Goal: Entertainment & Leisure: Consume media (video, audio)

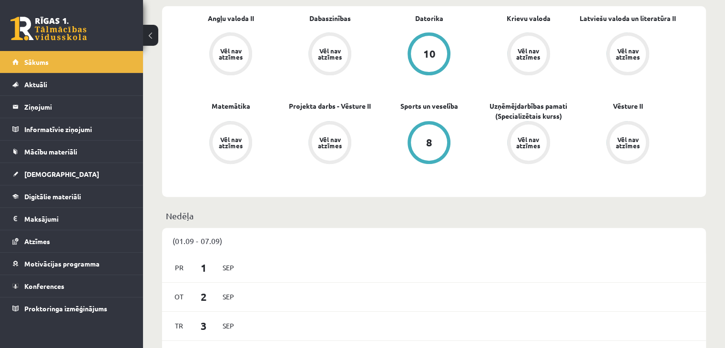
scroll to position [238, 0]
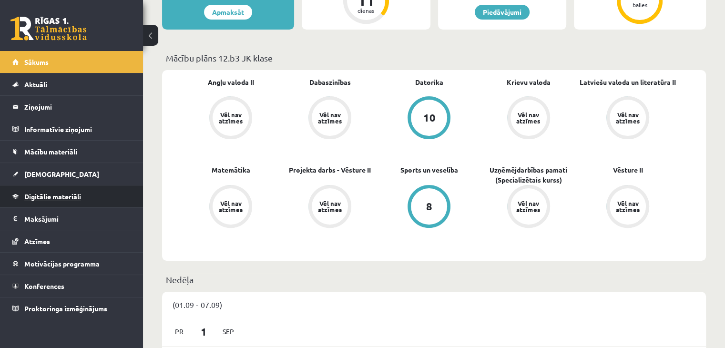
click at [52, 192] on span "Digitālie materiāli" at bounding box center [52, 196] width 57 height 9
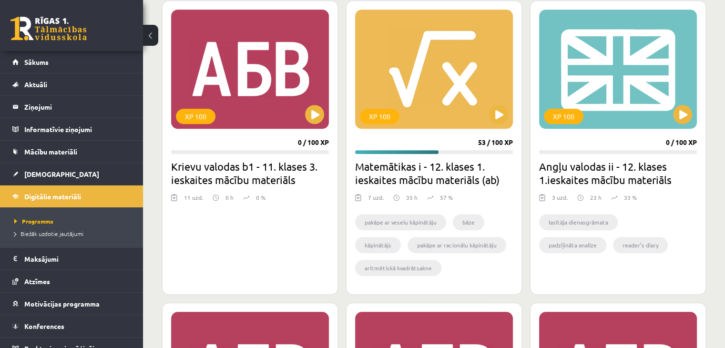
scroll to position [811, 0]
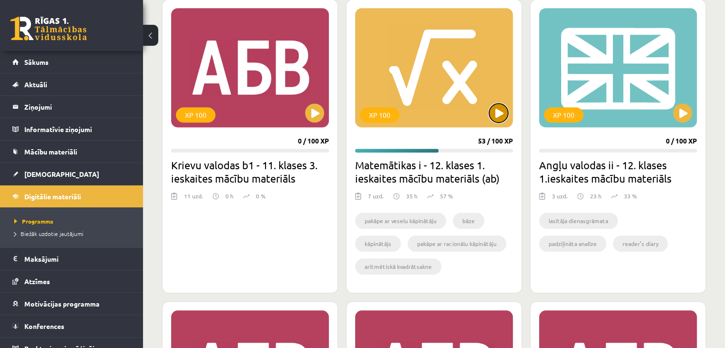
click at [496, 118] on button at bounding box center [498, 112] width 19 height 19
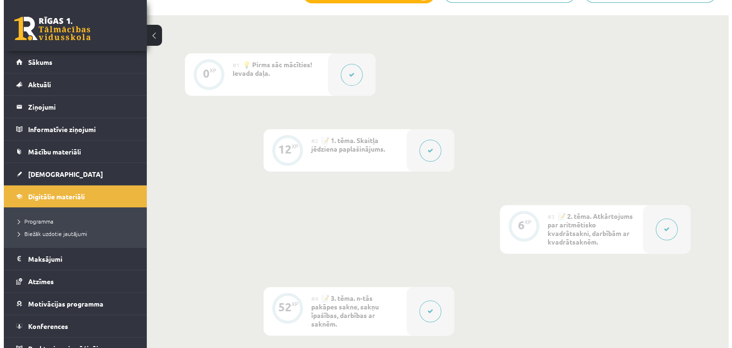
scroll to position [357, 0]
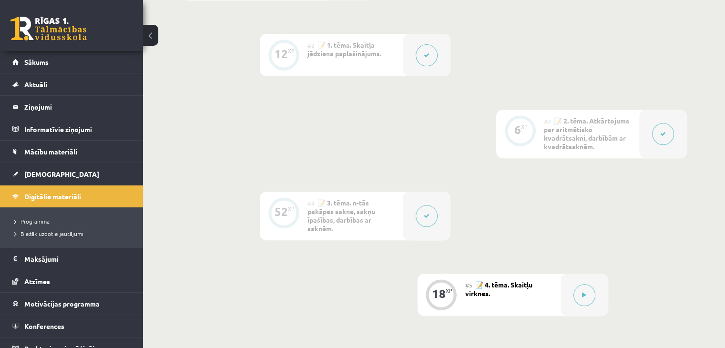
click at [433, 207] on button at bounding box center [427, 216] width 22 height 22
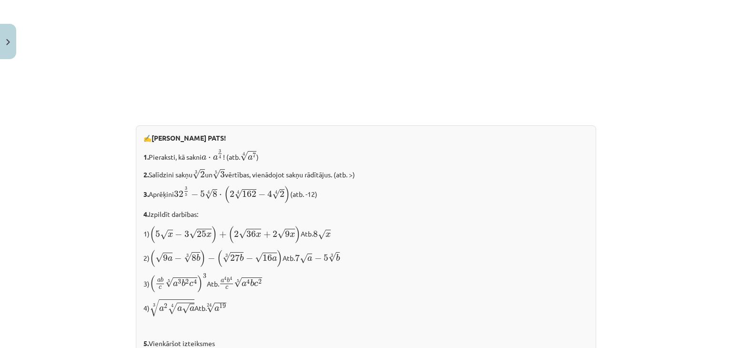
scroll to position [1045, 0]
